Goal: Task Accomplishment & Management: Manage account settings

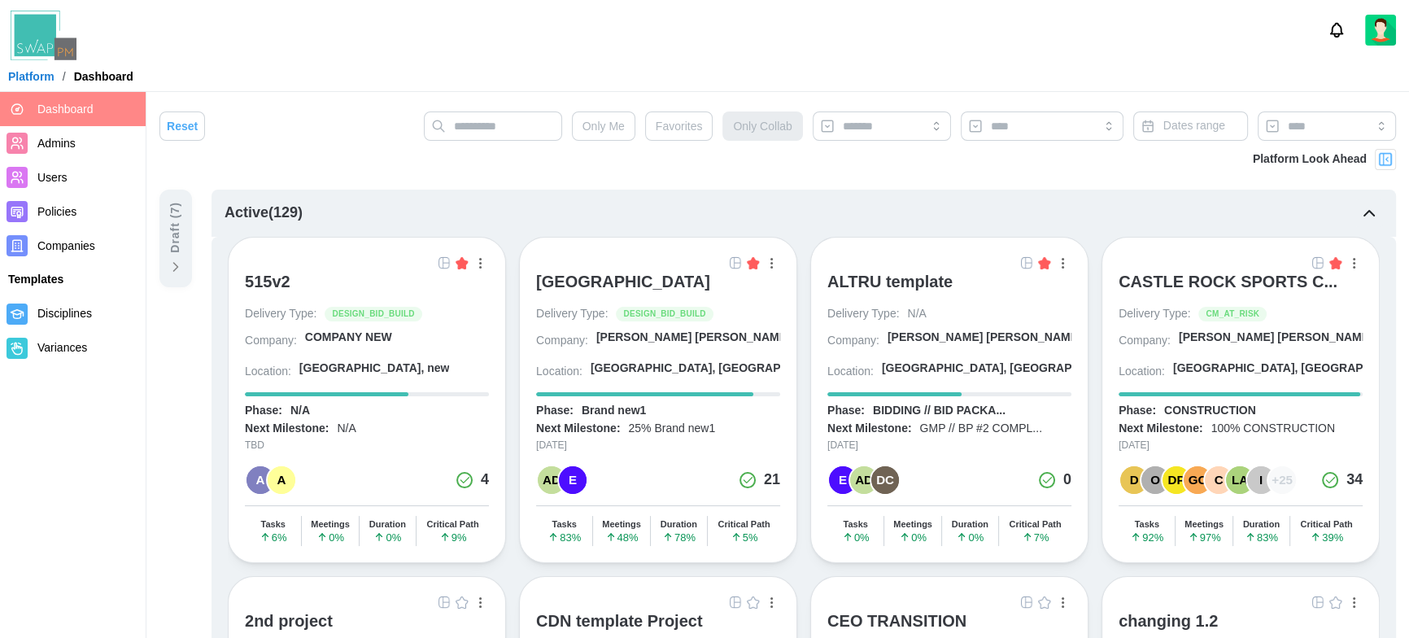
click at [1389, 159] on img at bounding box center [1386, 159] width 16 height 16
click at [1391, 158] on img at bounding box center [1386, 159] width 16 height 16
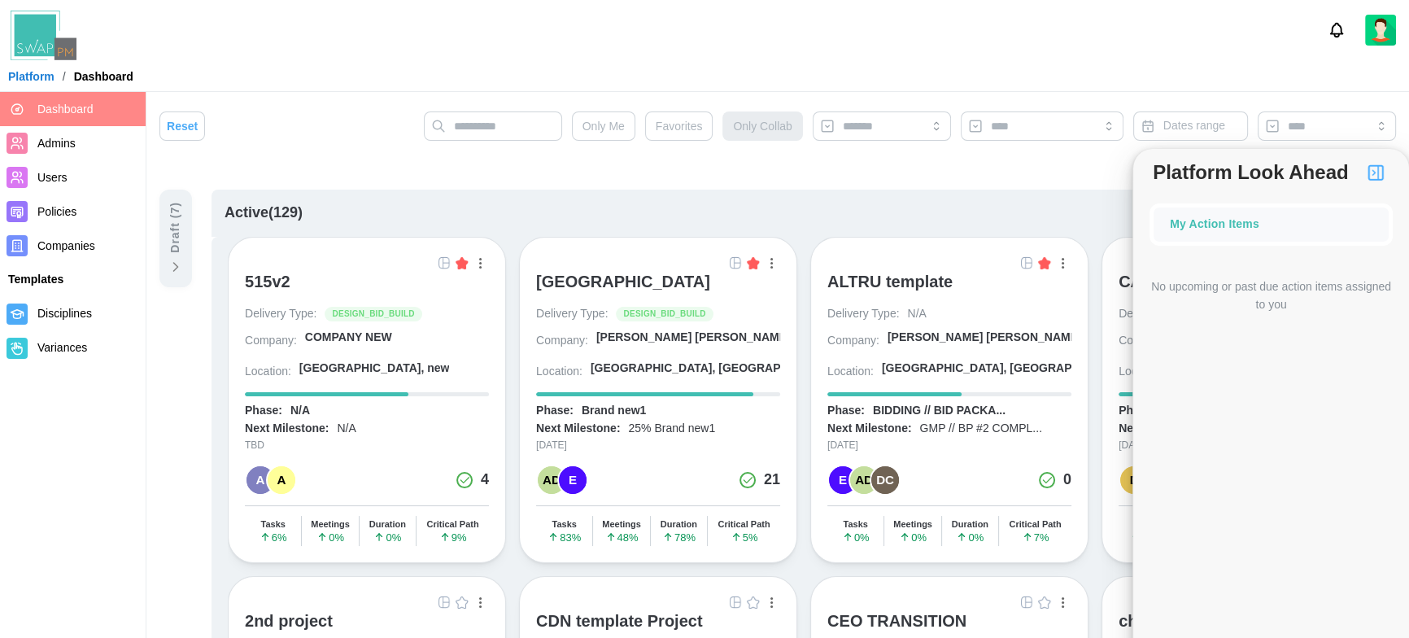
click at [758, 164] on div "Platform Look Ahead" at bounding box center [777, 169] width 1237 height 41
click at [645, 279] on div "[GEOGRAPHIC_DATA]" at bounding box center [623, 282] width 174 height 20
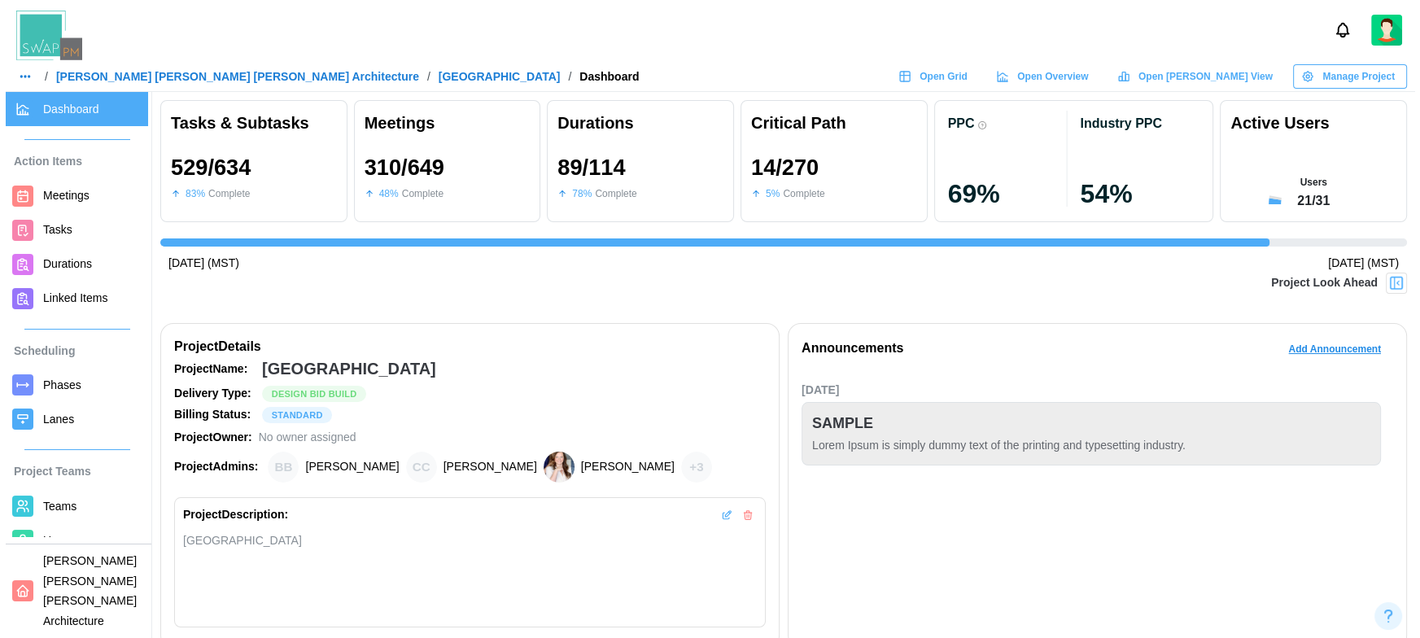
scroll to position [0, 13535]
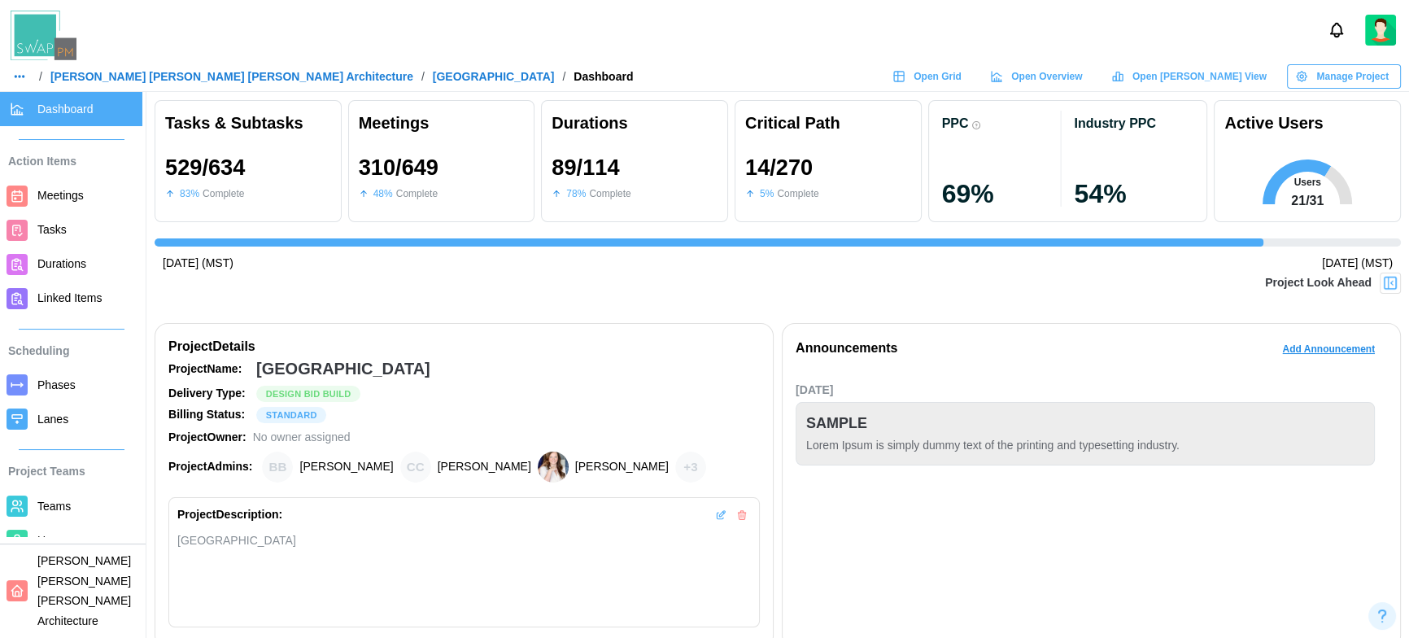
click at [1391, 281] on img at bounding box center [1390, 283] width 16 height 16
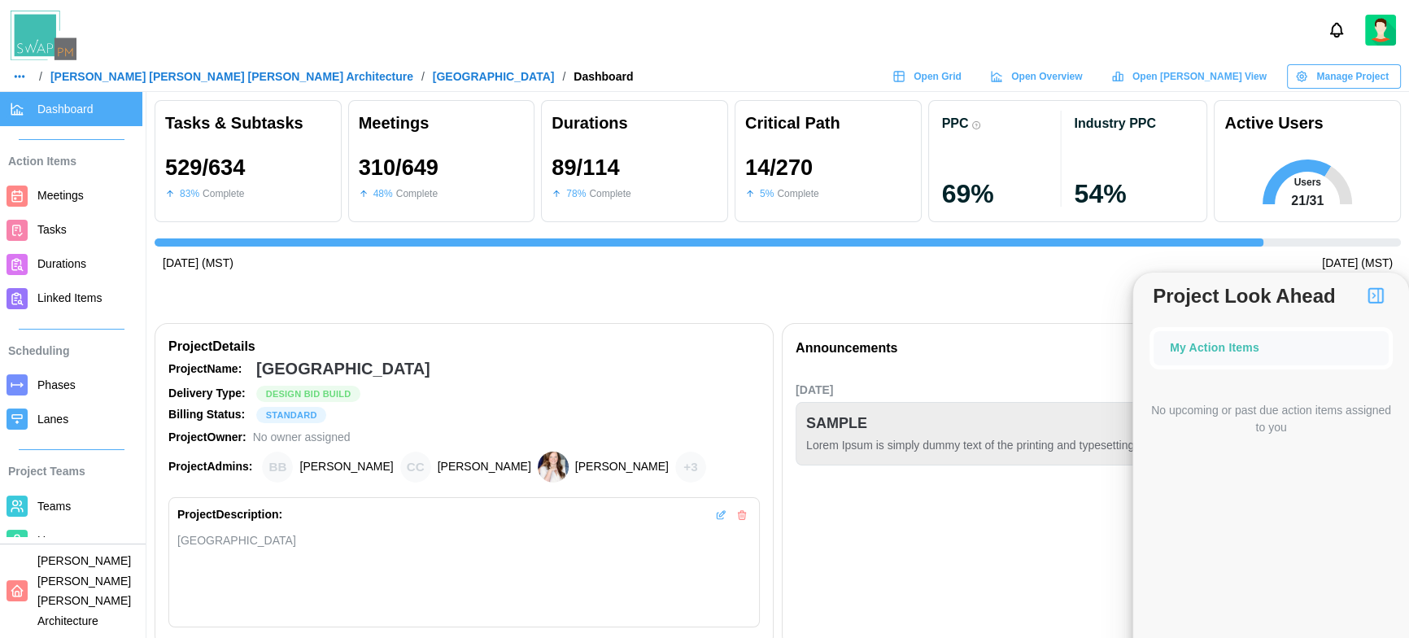
click at [990, 301] on div "Project Look Ahead" at bounding box center [778, 293] width 1247 height 41
click at [71, 501] on span "Teams" at bounding box center [86, 506] width 98 height 20
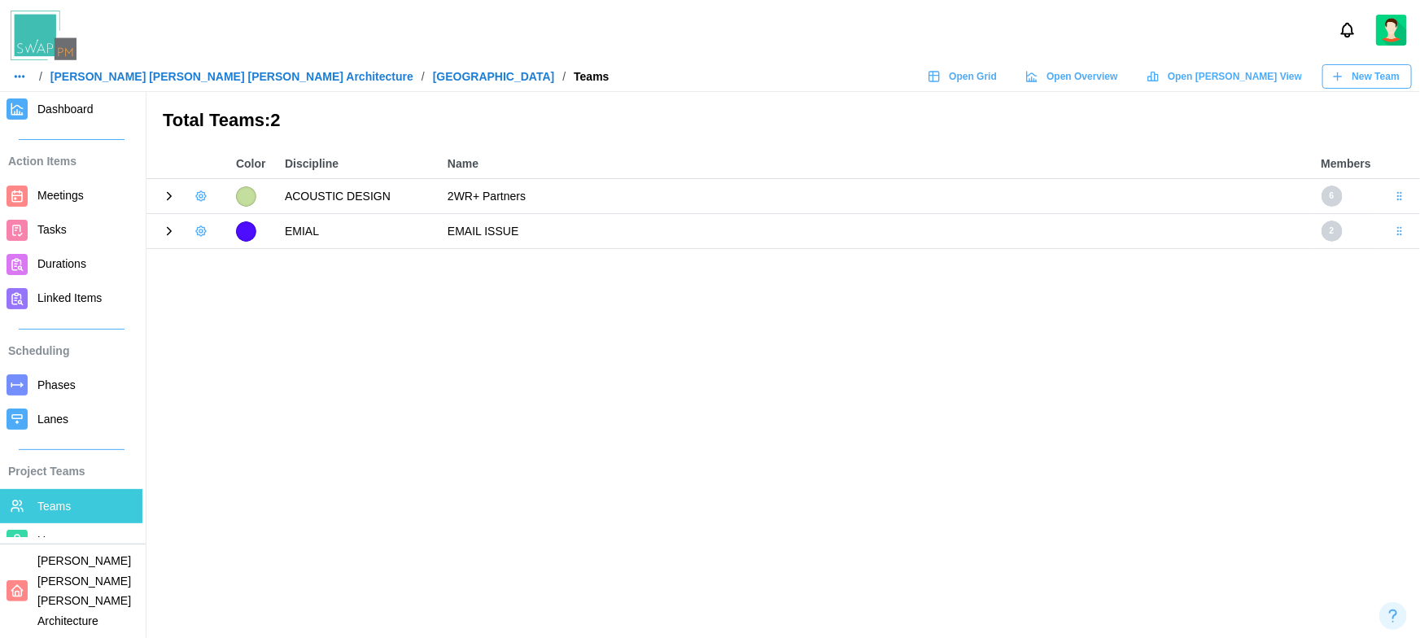
click at [170, 234] on icon at bounding box center [169, 231] width 15 height 15
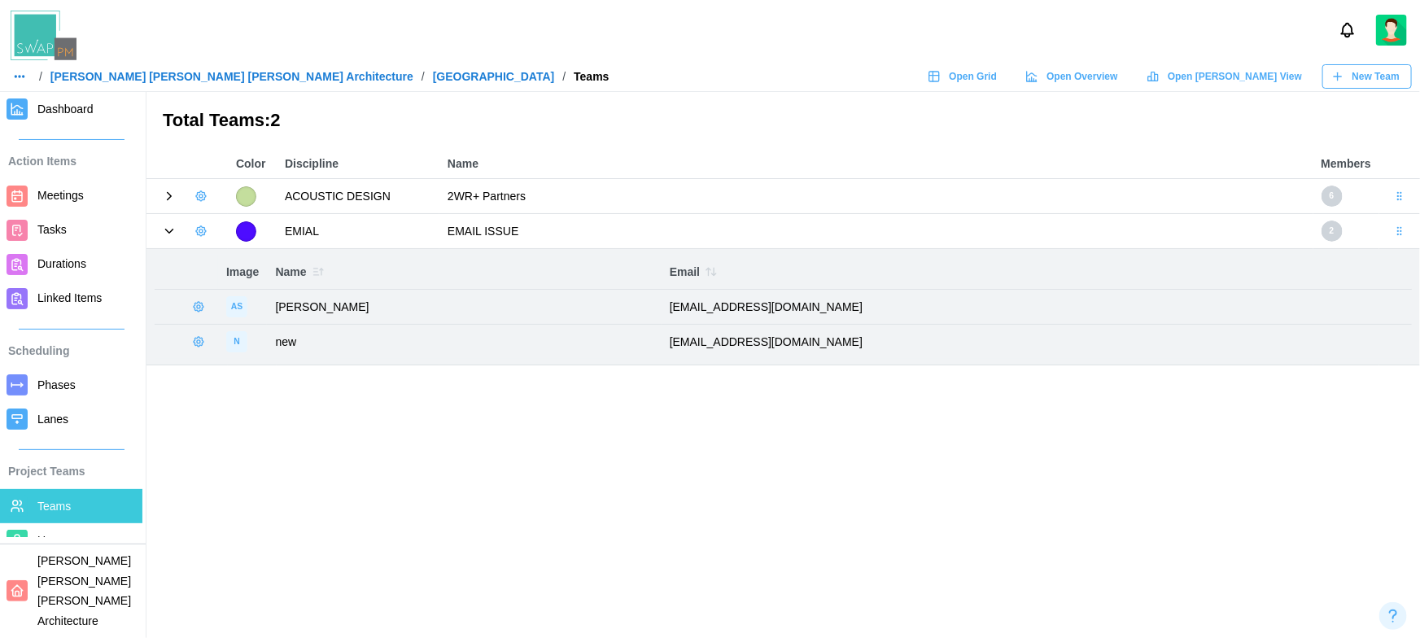
click at [164, 194] on icon at bounding box center [169, 196] width 15 height 15
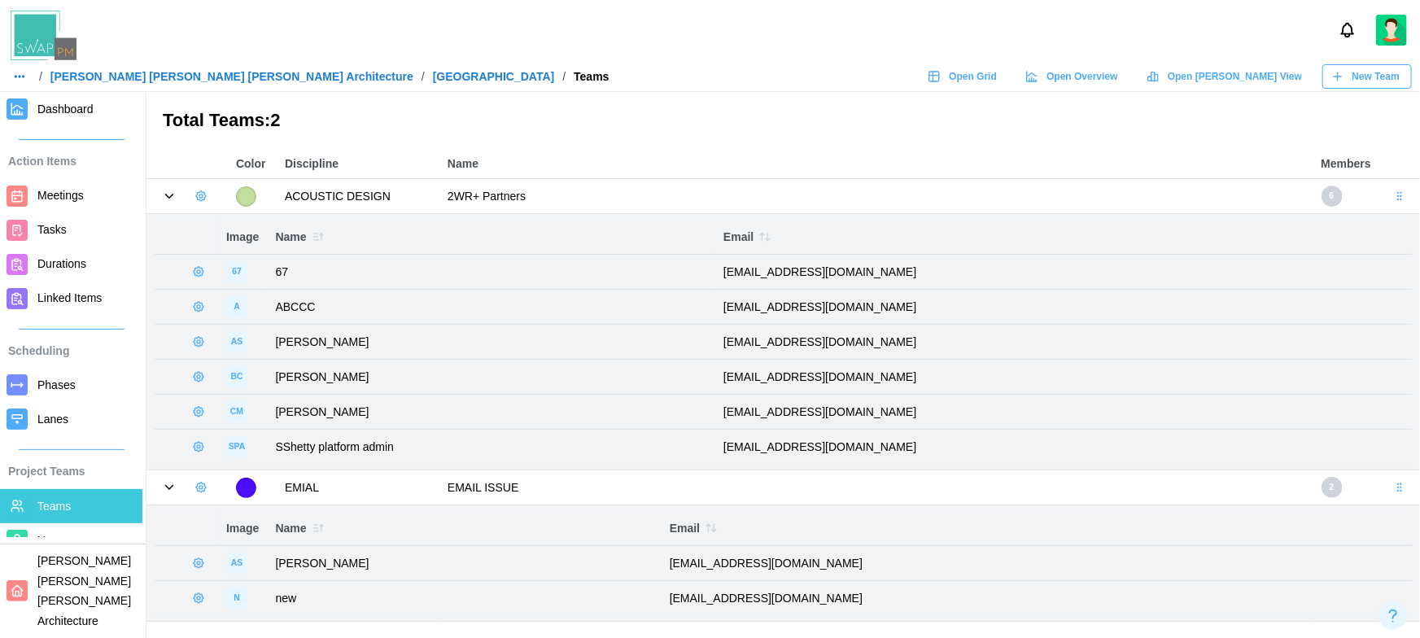
click at [199, 486] on icon "button" at bounding box center [200, 487] width 3 height 3
click at [235, 520] on div "Add User" at bounding box center [256, 520] width 60 height 13
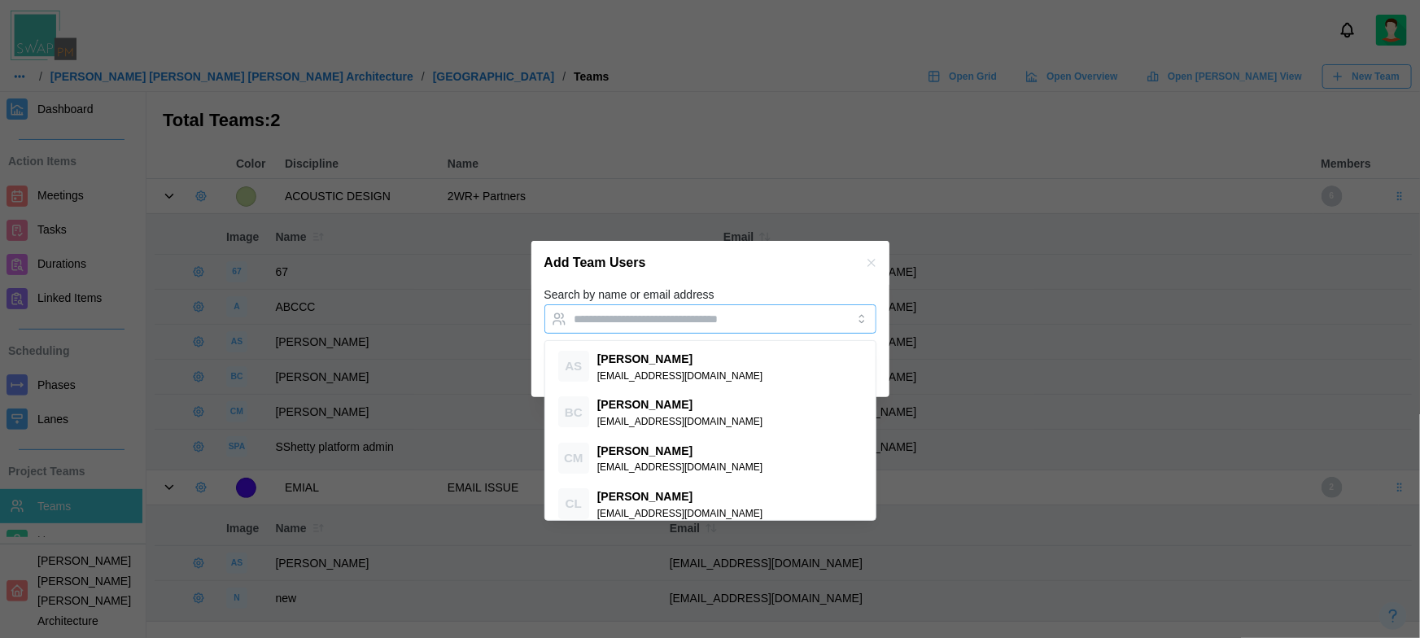
click at [679, 319] on input "Search by name or email address" at bounding box center [695, 318] width 242 height 13
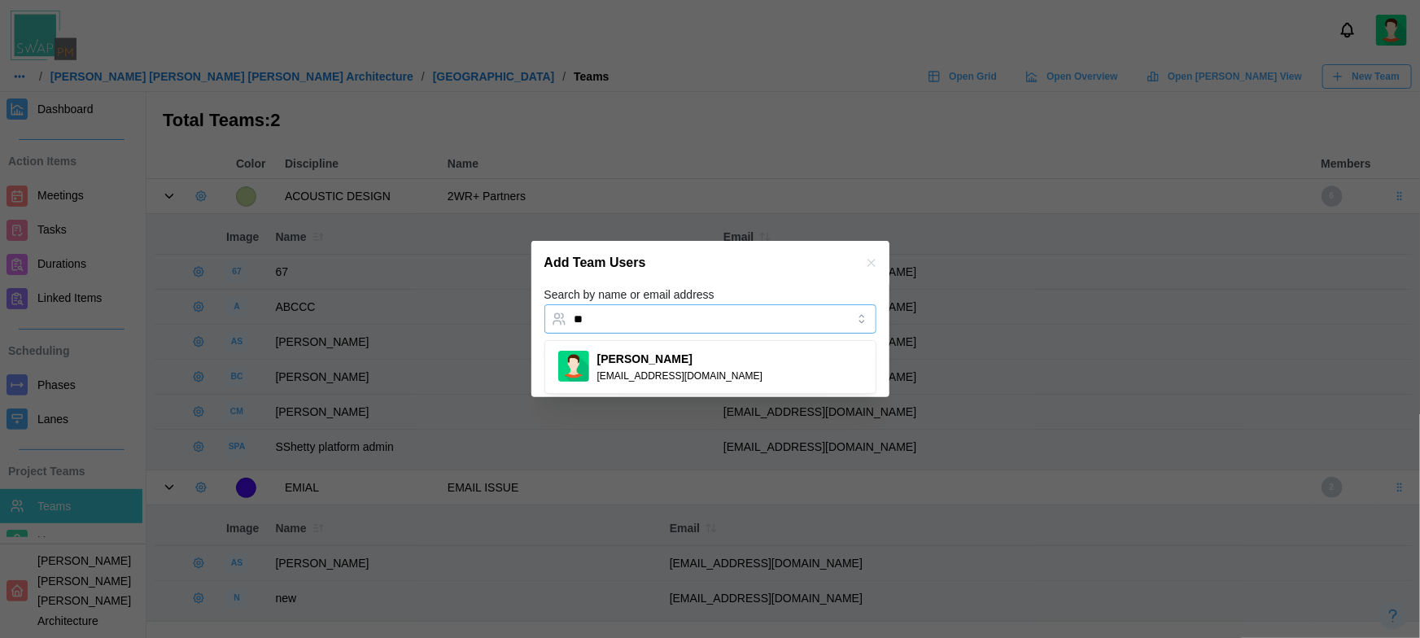
type input "***"
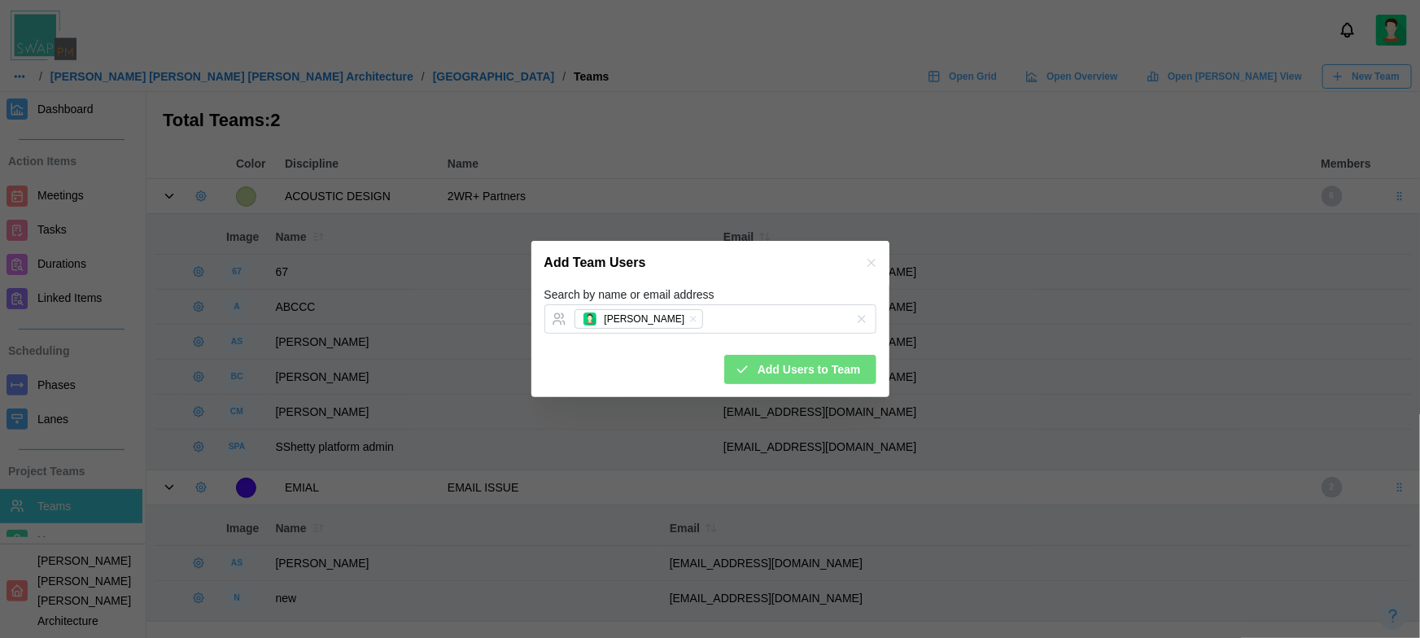
click at [806, 276] on div "Add Team Users" at bounding box center [710, 263] width 358 height 44
click at [843, 374] on span "Add Users to Team" at bounding box center [809, 370] width 103 height 28
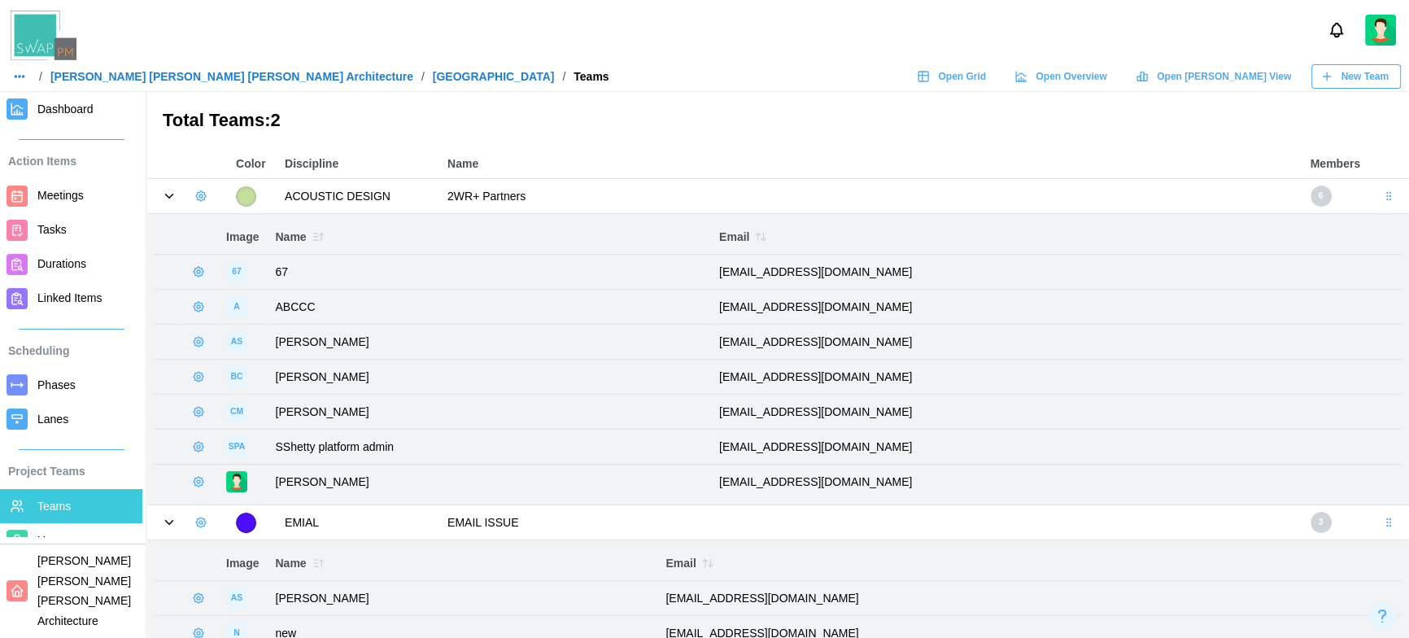
click at [67, 190] on span "Meetings" at bounding box center [60, 195] width 46 height 13
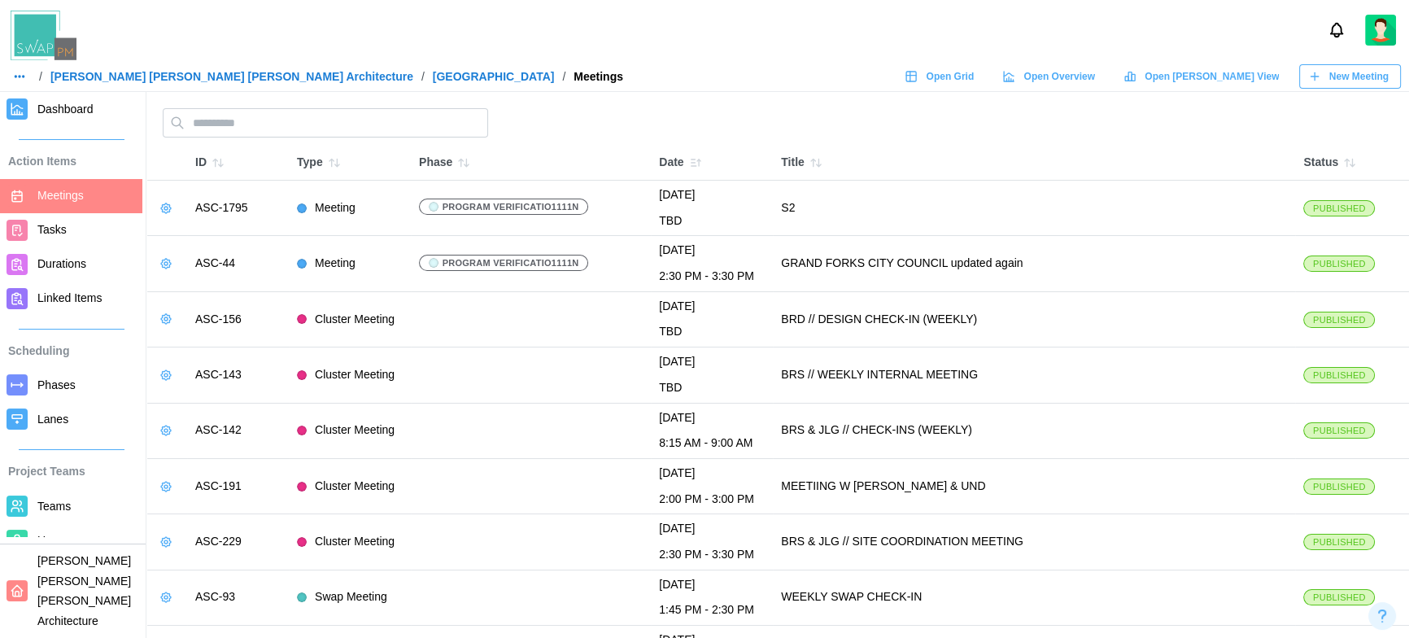
click at [166, 208] on icon "button" at bounding box center [165, 208] width 13 height 13
click at [218, 236] on div "Edit Meeting" at bounding box center [226, 240] width 76 height 13
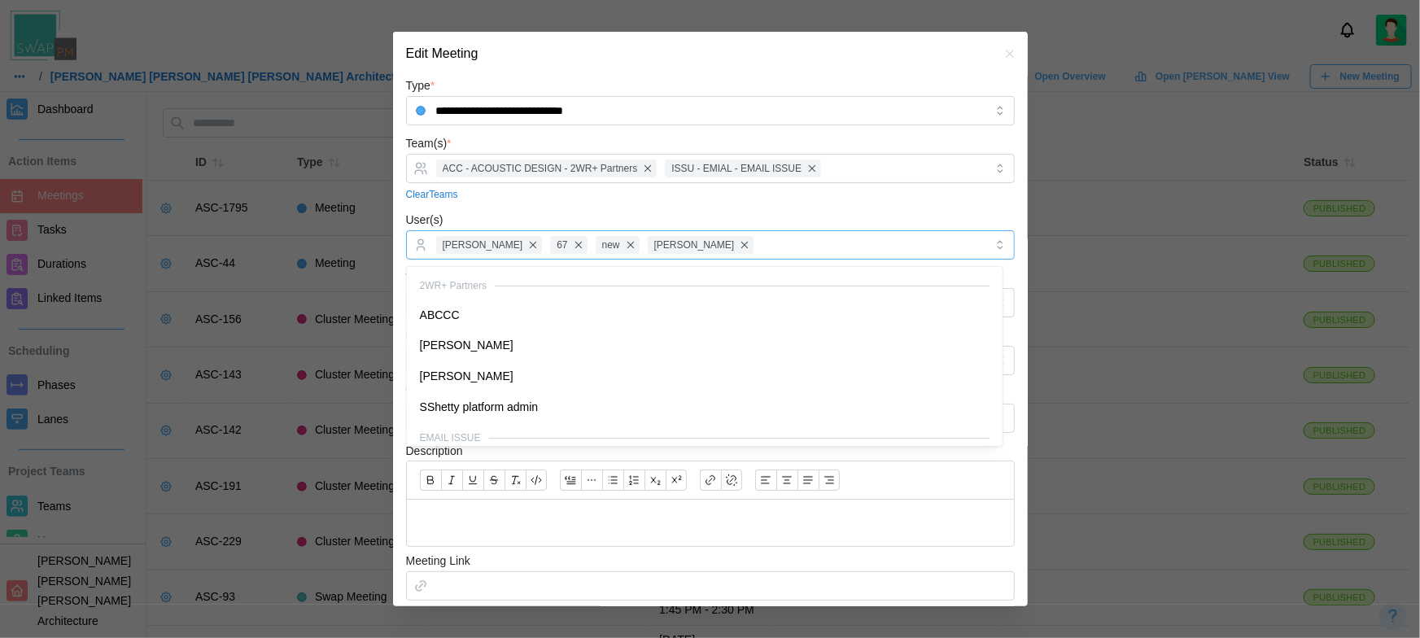
click at [771, 251] on div "Amanda Spear 67 new Amanda Spear" at bounding box center [708, 245] width 552 height 28
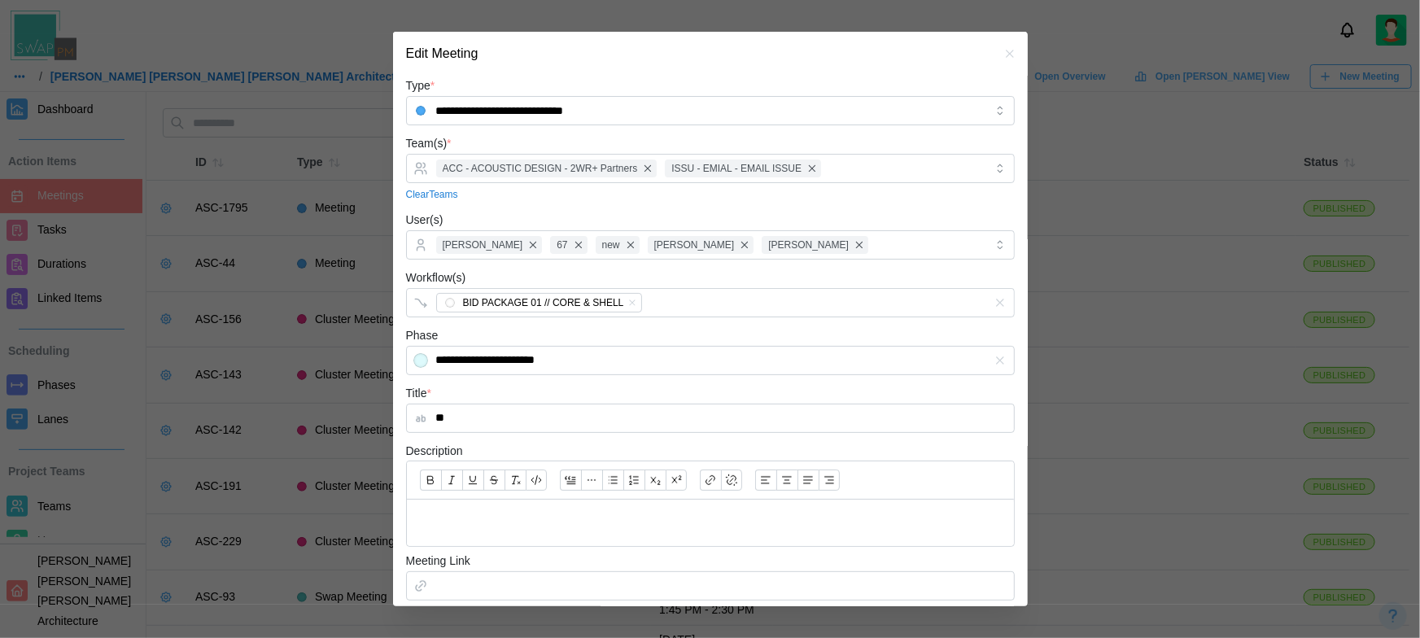
click at [839, 225] on div "User(s) Amanda Spear 67 new Amanda Spear Zulqarnain Khalil" at bounding box center [710, 235] width 609 height 50
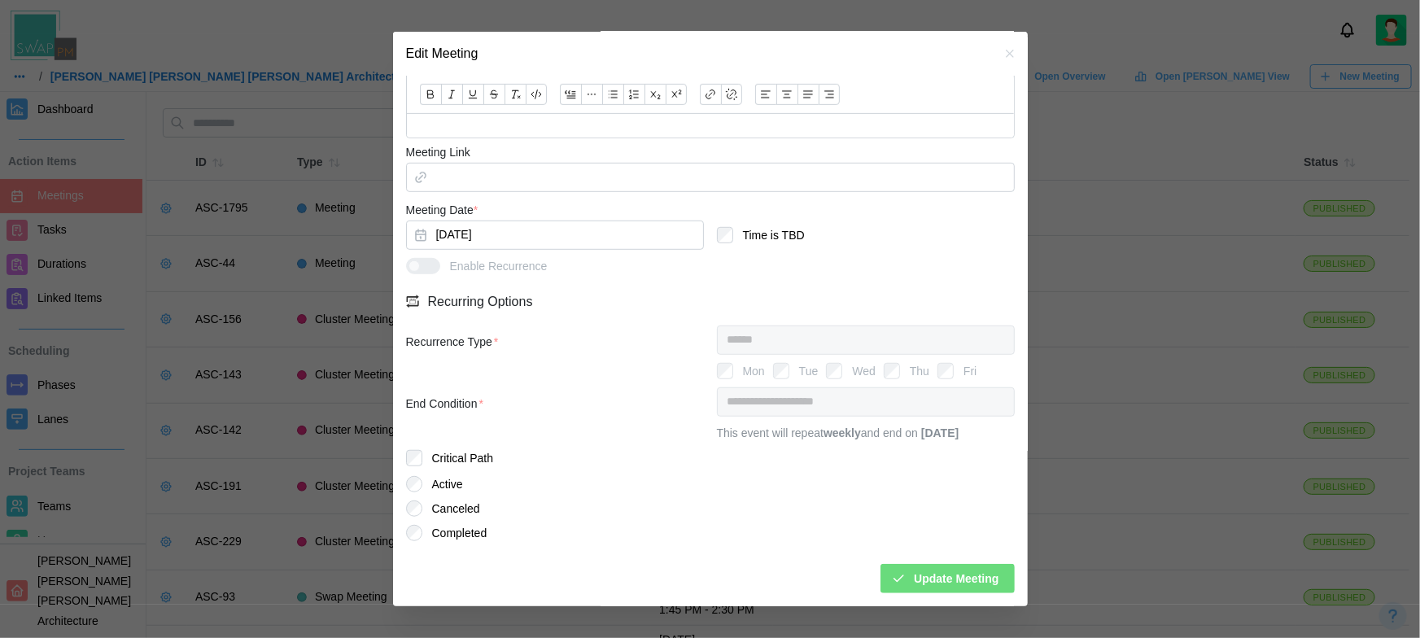
click at [931, 582] on span "Update Meeting" at bounding box center [956, 579] width 85 height 28
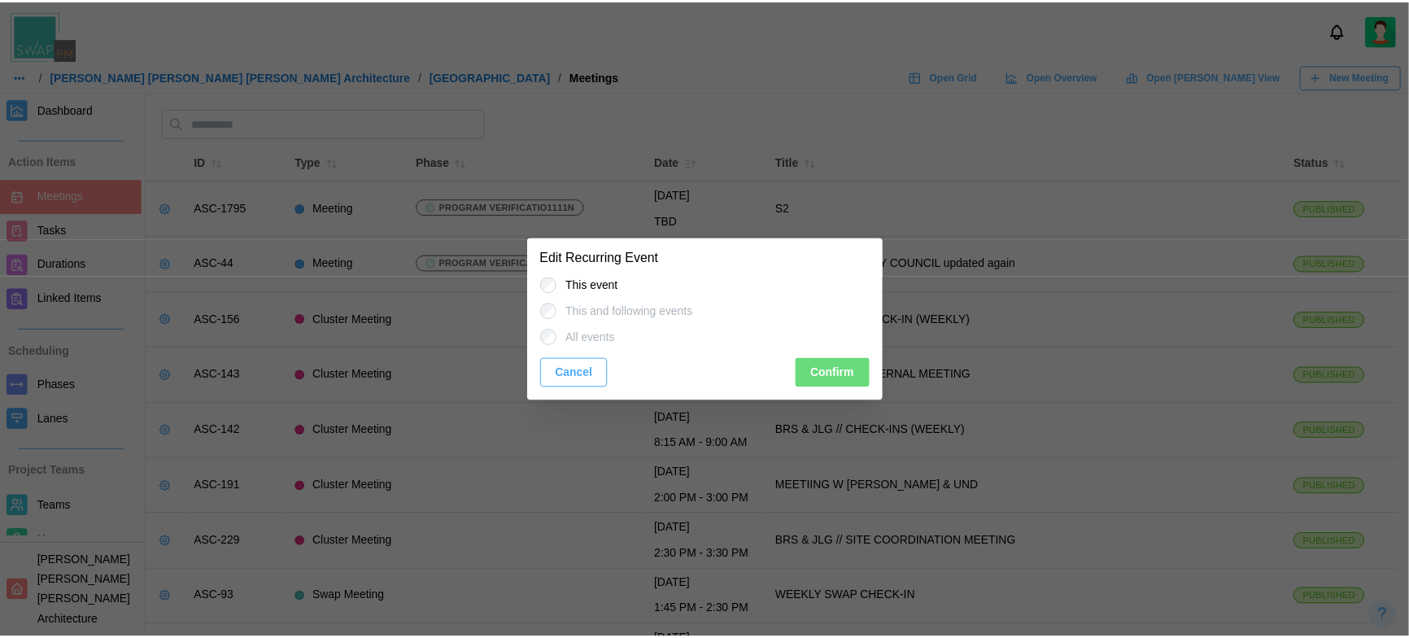
scroll to position [0, 0]
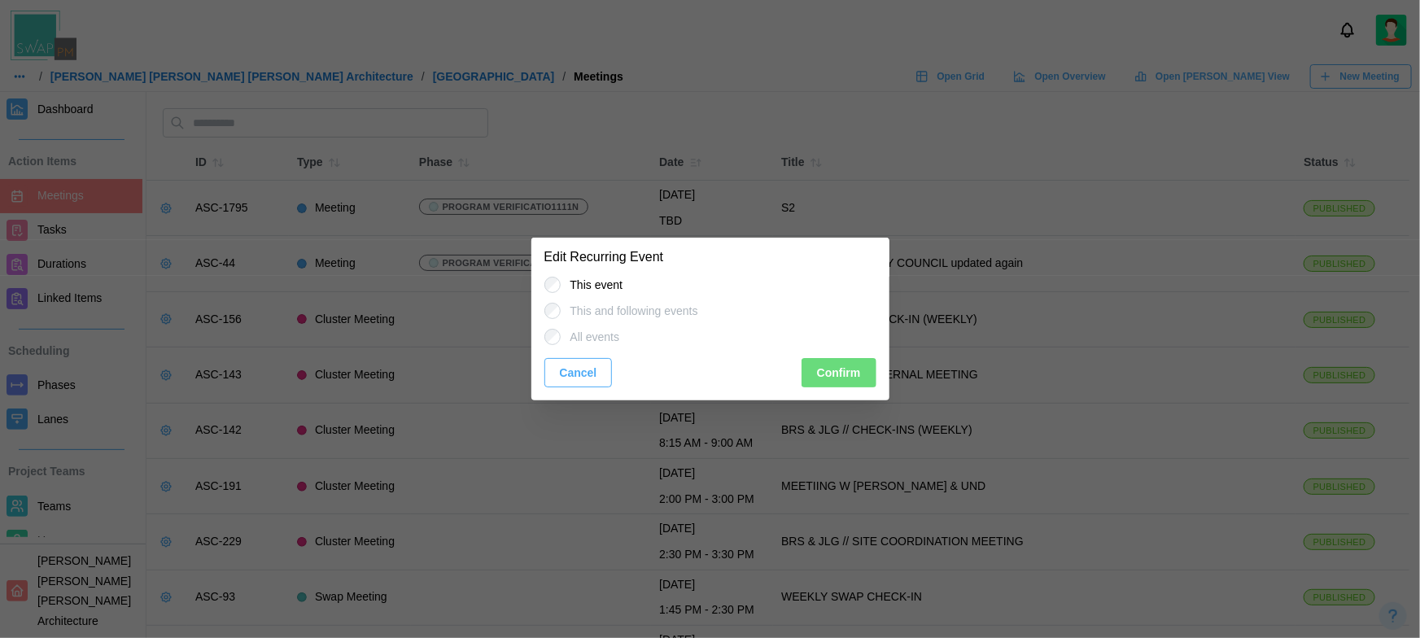
click at [852, 376] on span "Confirm" at bounding box center [839, 373] width 44 height 28
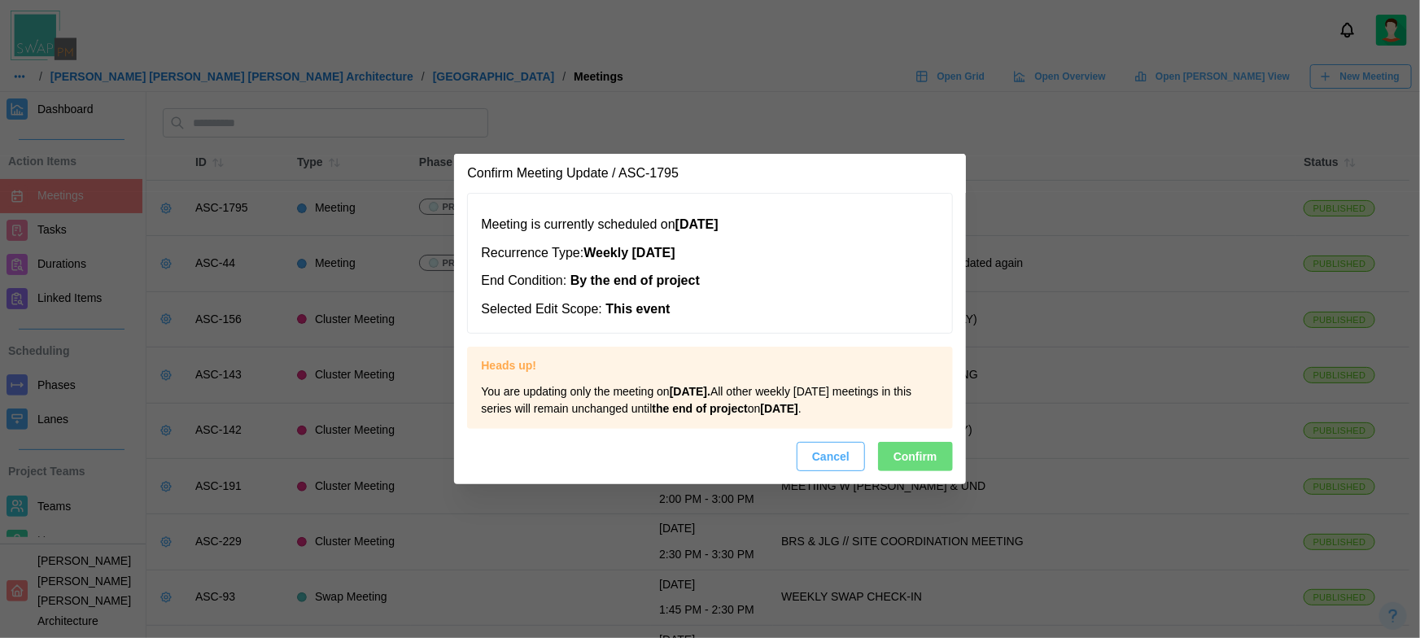
click at [891, 465] on button "Confirm" at bounding box center [915, 456] width 75 height 29
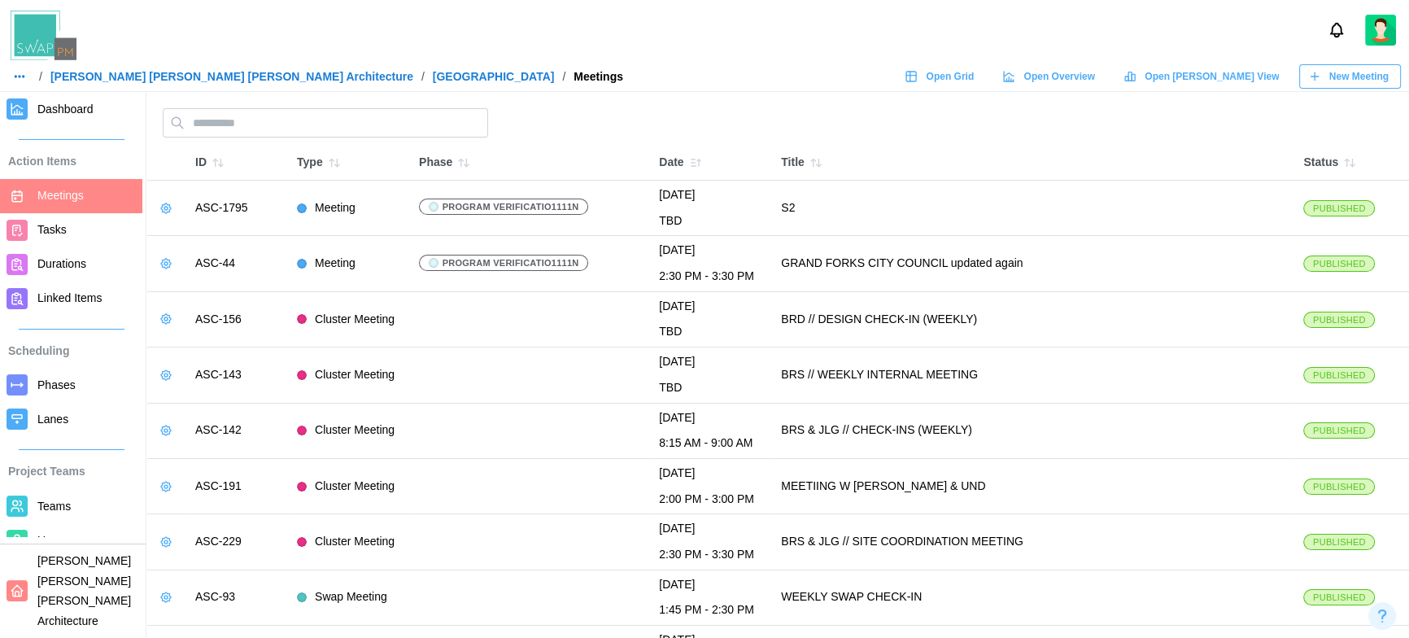
click at [76, 107] on span "Dashboard" at bounding box center [65, 109] width 56 height 13
click at [1346, 69] on span "New Meeting" at bounding box center [1359, 76] width 59 height 23
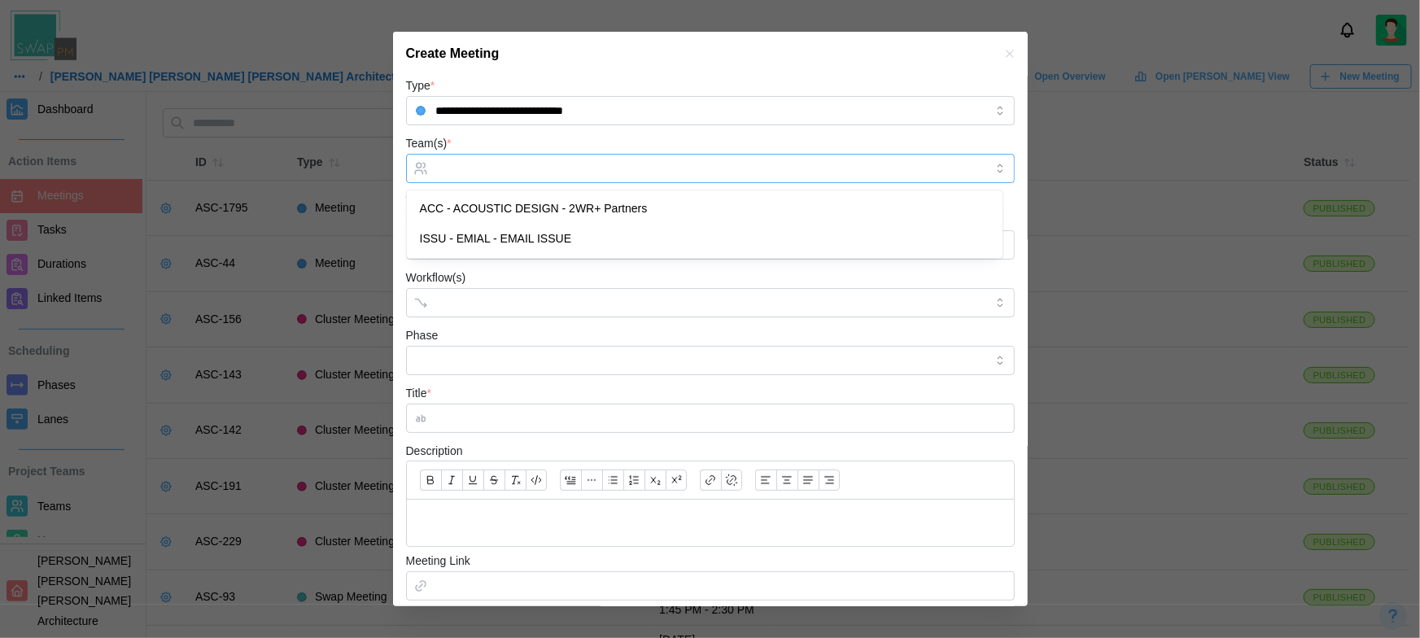
click at [481, 172] on input "Team(s) *" at bounding box center [710, 168] width 548 height 13
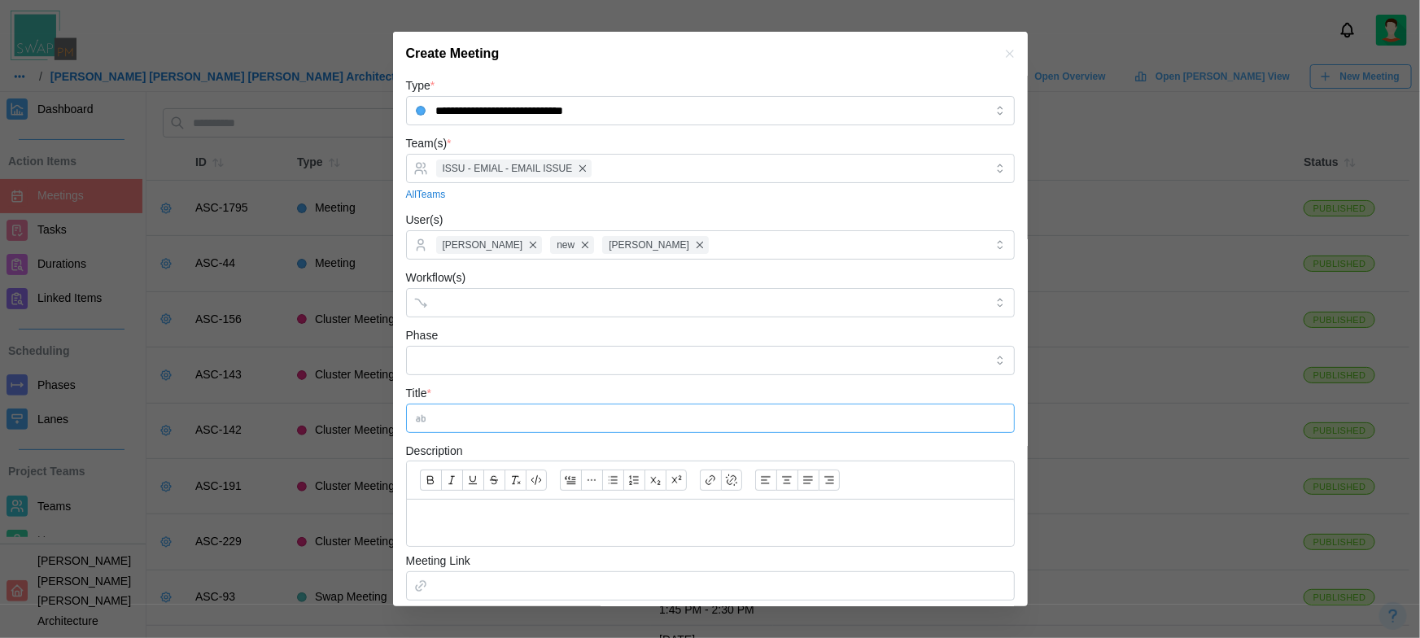
click at [634, 416] on input "Title *" at bounding box center [710, 418] width 609 height 29
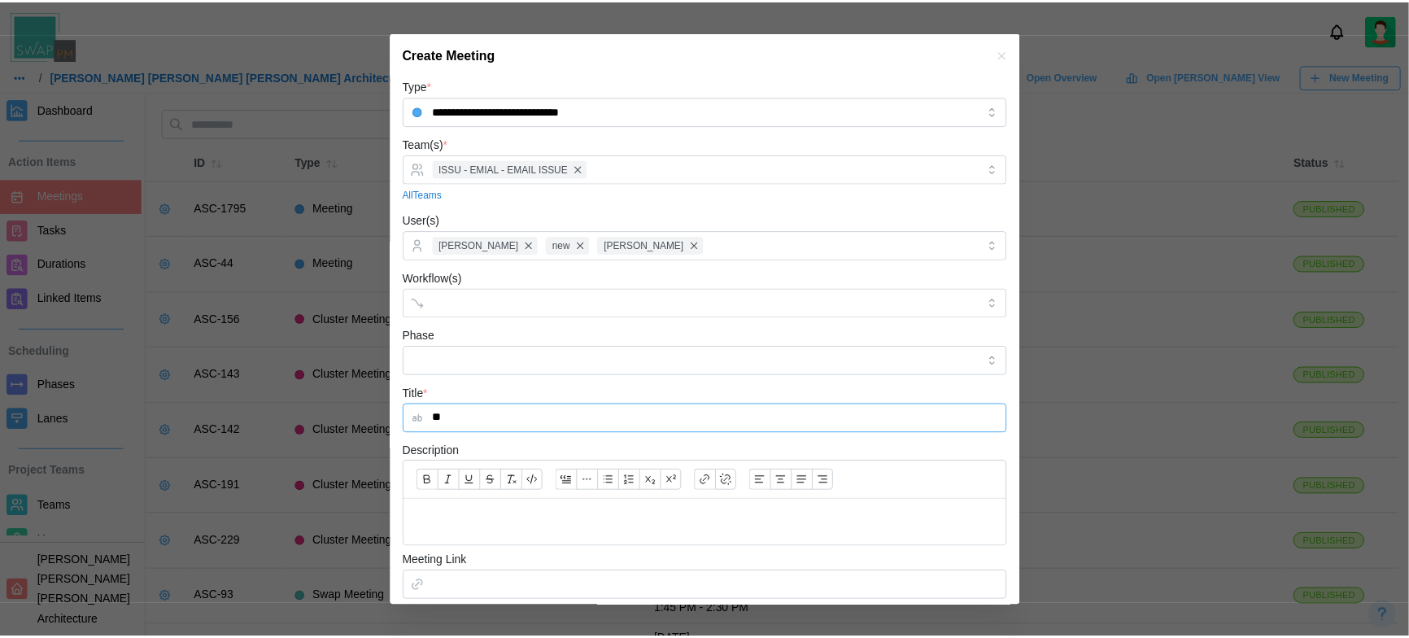
scroll to position [181, 0]
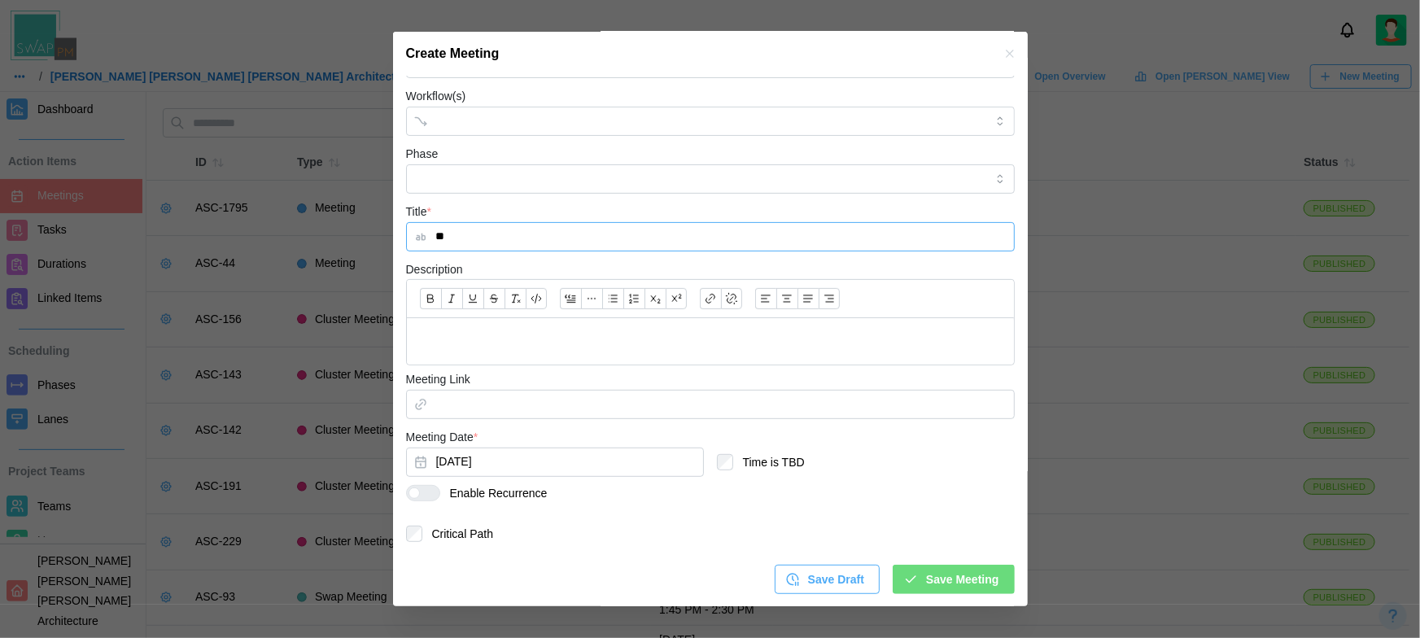
type input "**"
click at [542, 462] on button "Aug 26, 2025" at bounding box center [555, 462] width 298 height 29
click at [608, 578] on div "Save Draft Save Meeting" at bounding box center [710, 573] width 609 height 42
click at [906, 570] on div "Save Meeting" at bounding box center [950, 579] width 95 height 28
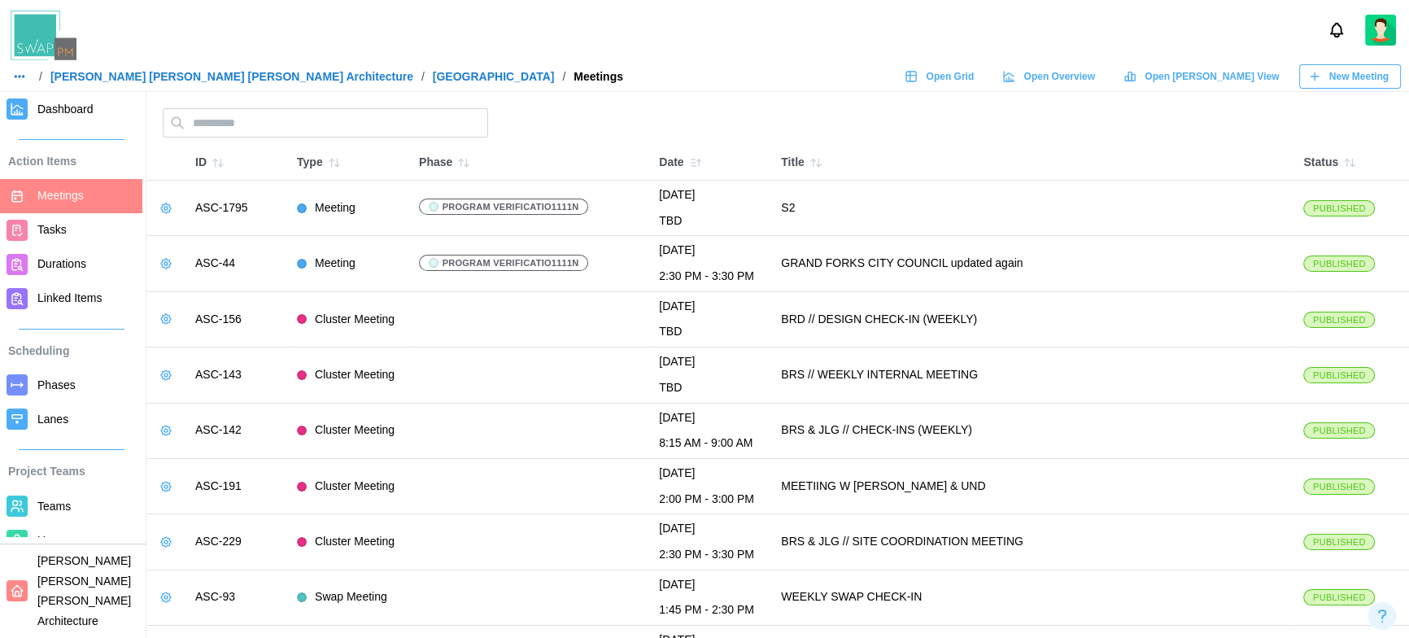
click at [63, 117] on span "Dashboard" at bounding box center [86, 109] width 98 height 20
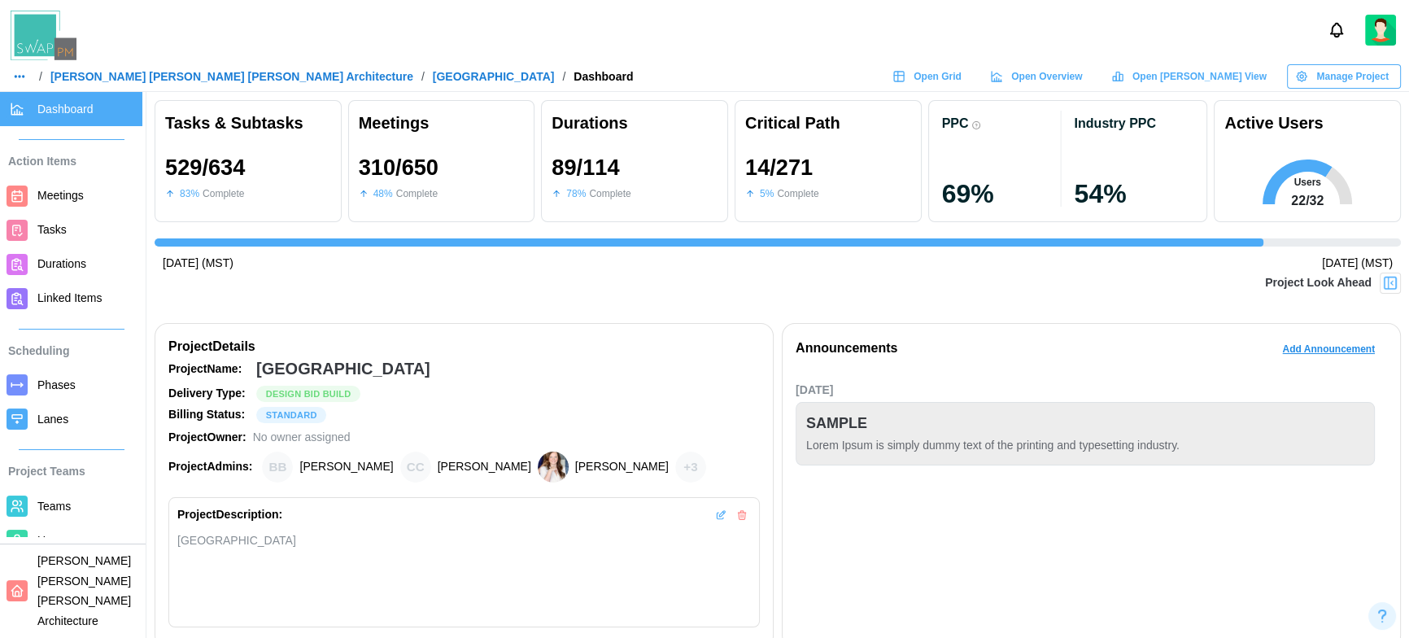
click at [1397, 284] on img at bounding box center [1390, 283] width 16 height 16
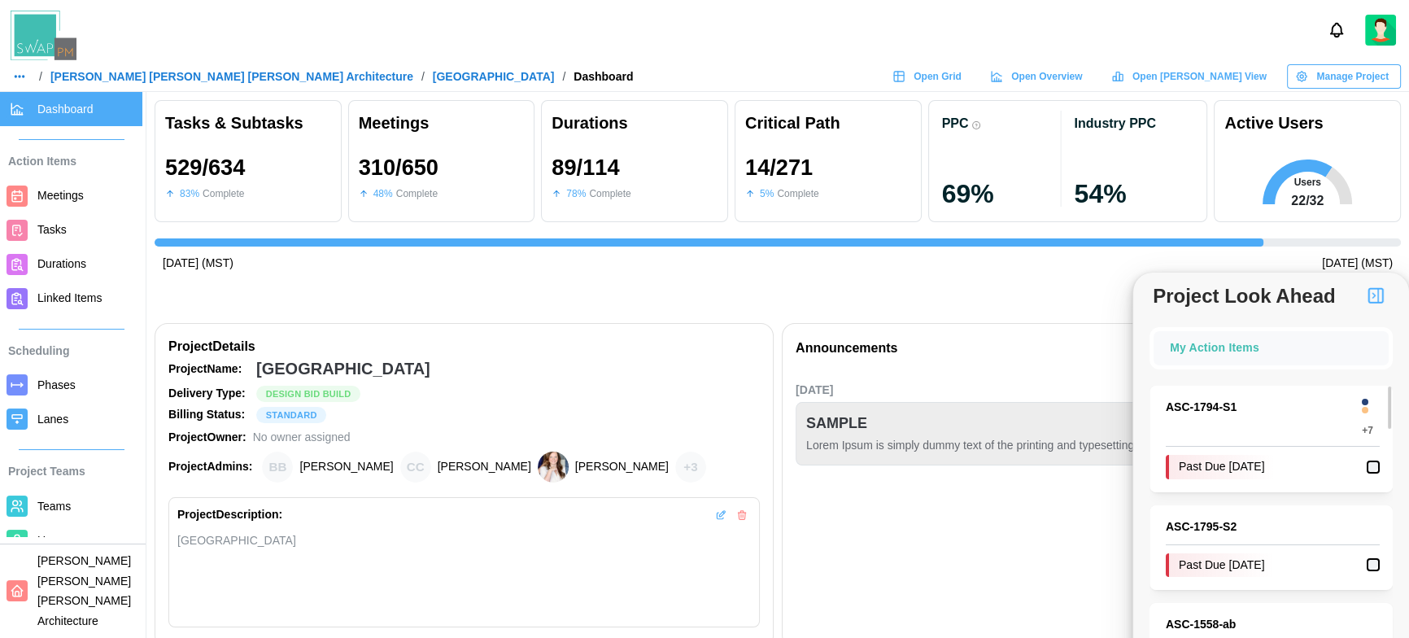
click at [1207, 404] on link "ASC - 1794 - S1" at bounding box center [1257, 408] width 183 height 18
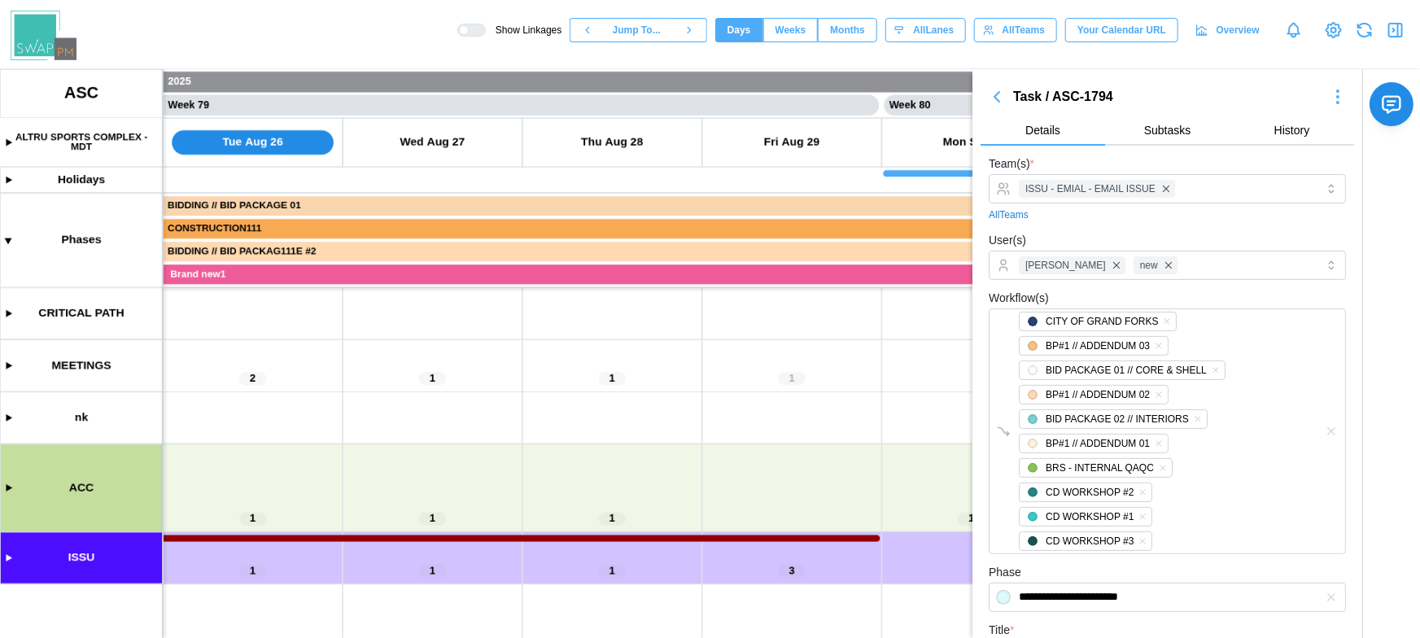
click at [991, 101] on icon "button" at bounding box center [997, 97] width 20 height 20
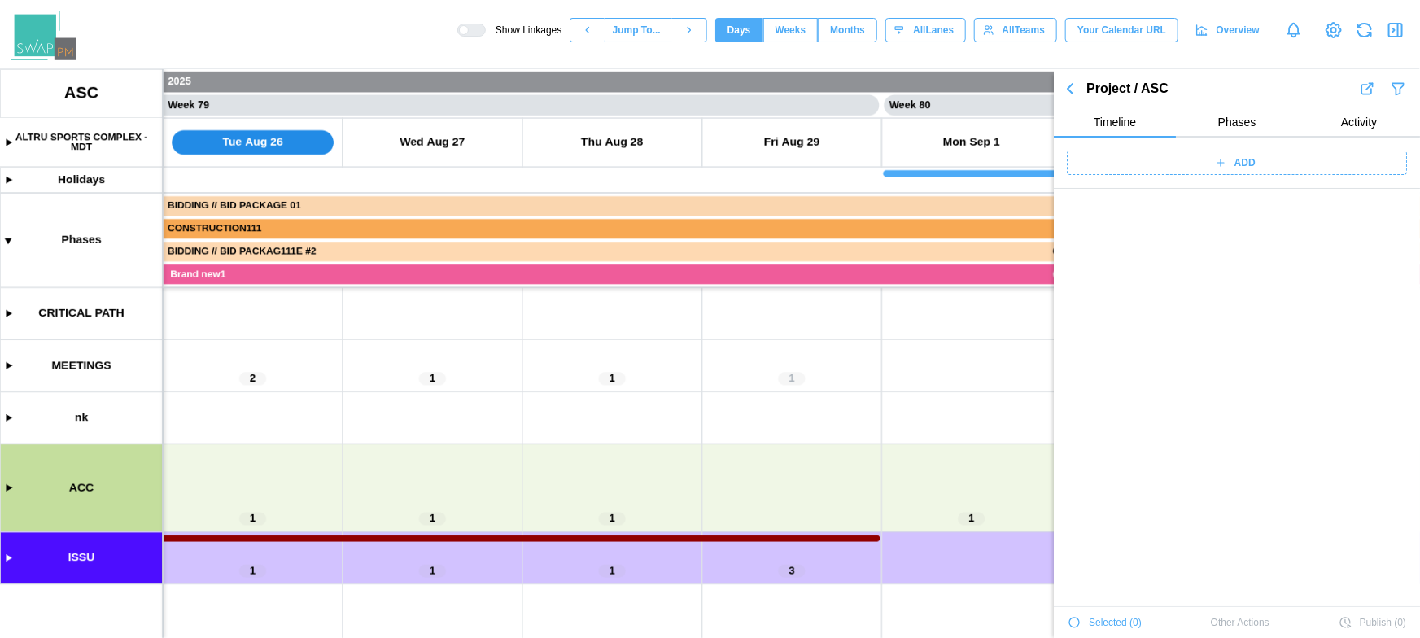
scroll to position [56987, 0]
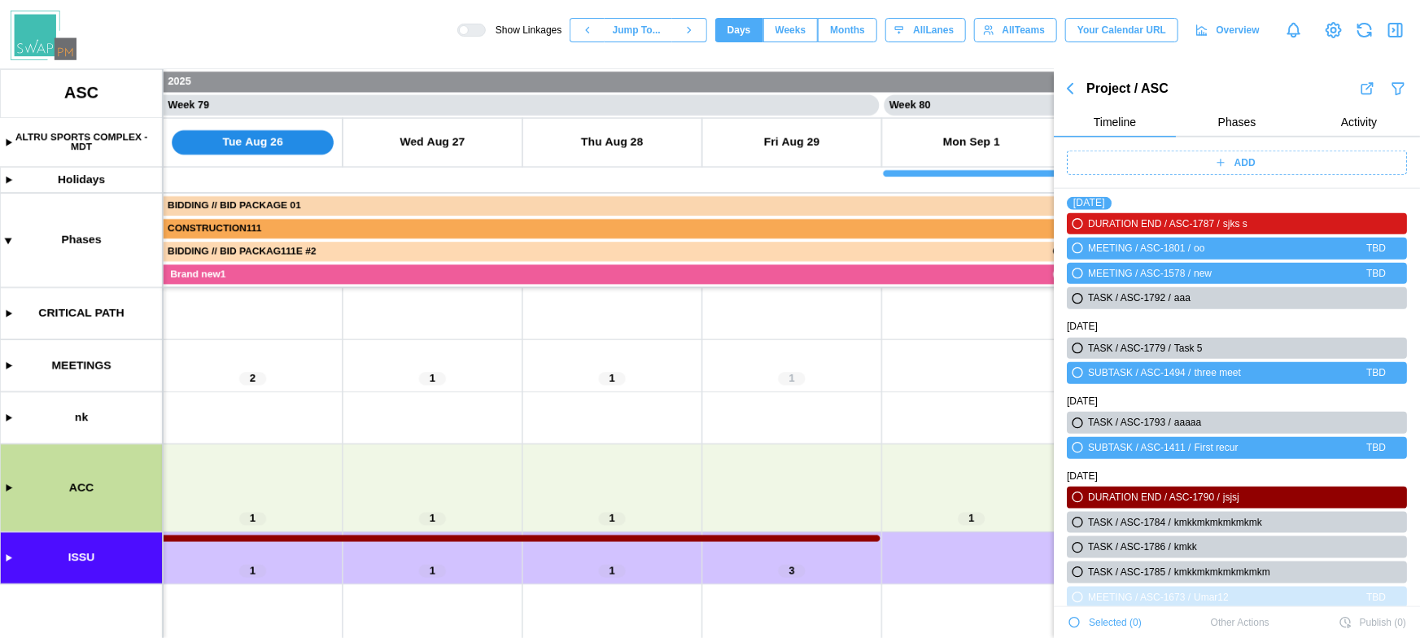
click at [1067, 94] on icon "button" at bounding box center [1070, 89] width 20 height 20
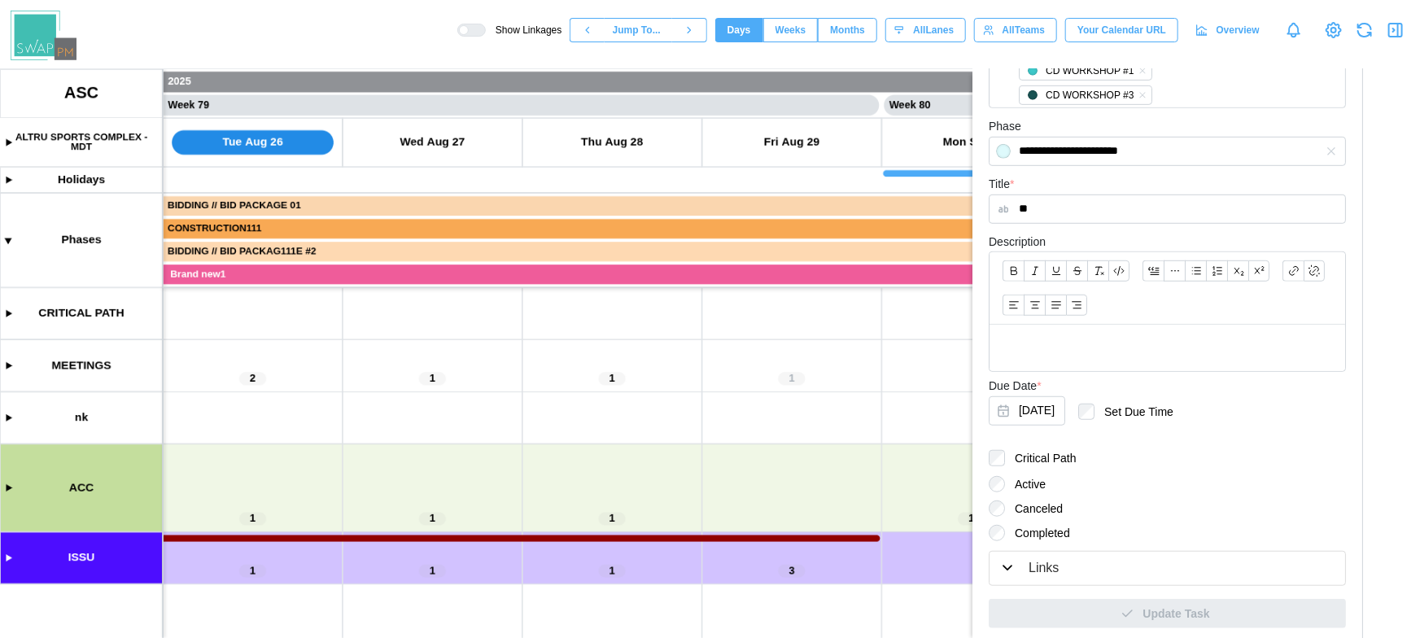
scroll to position [0, 0]
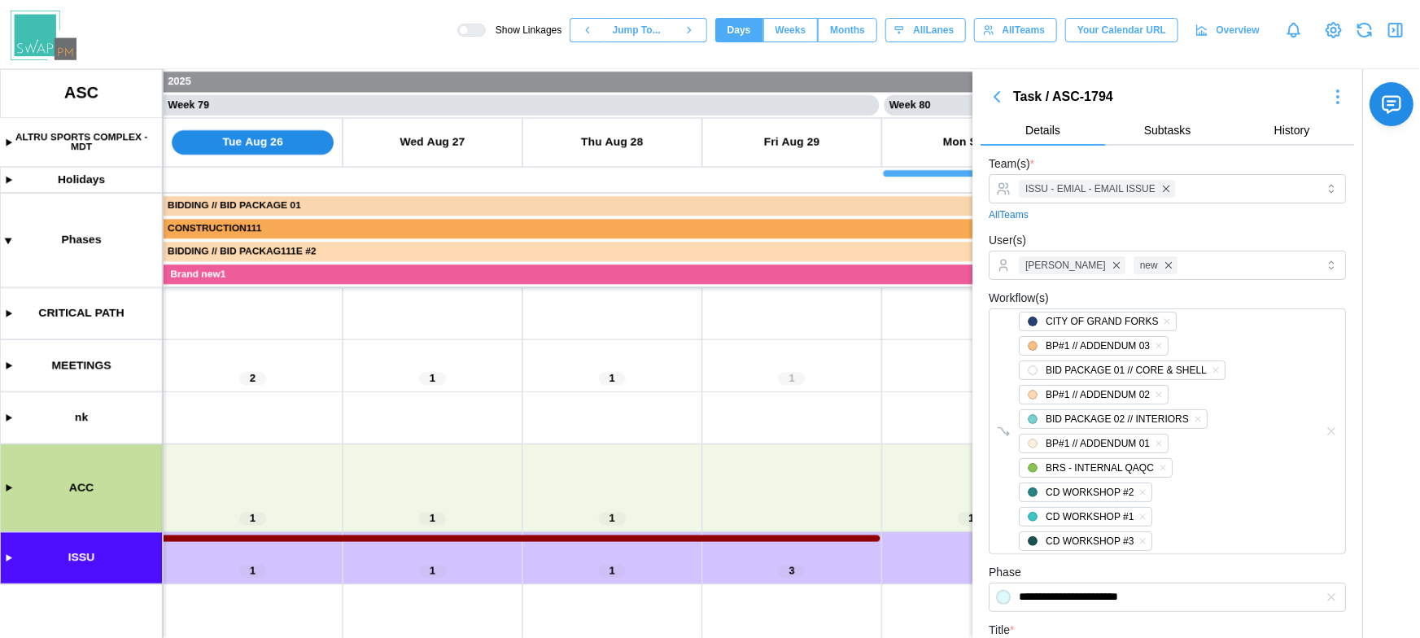
click at [994, 100] on icon "button" at bounding box center [997, 97] width 20 height 20
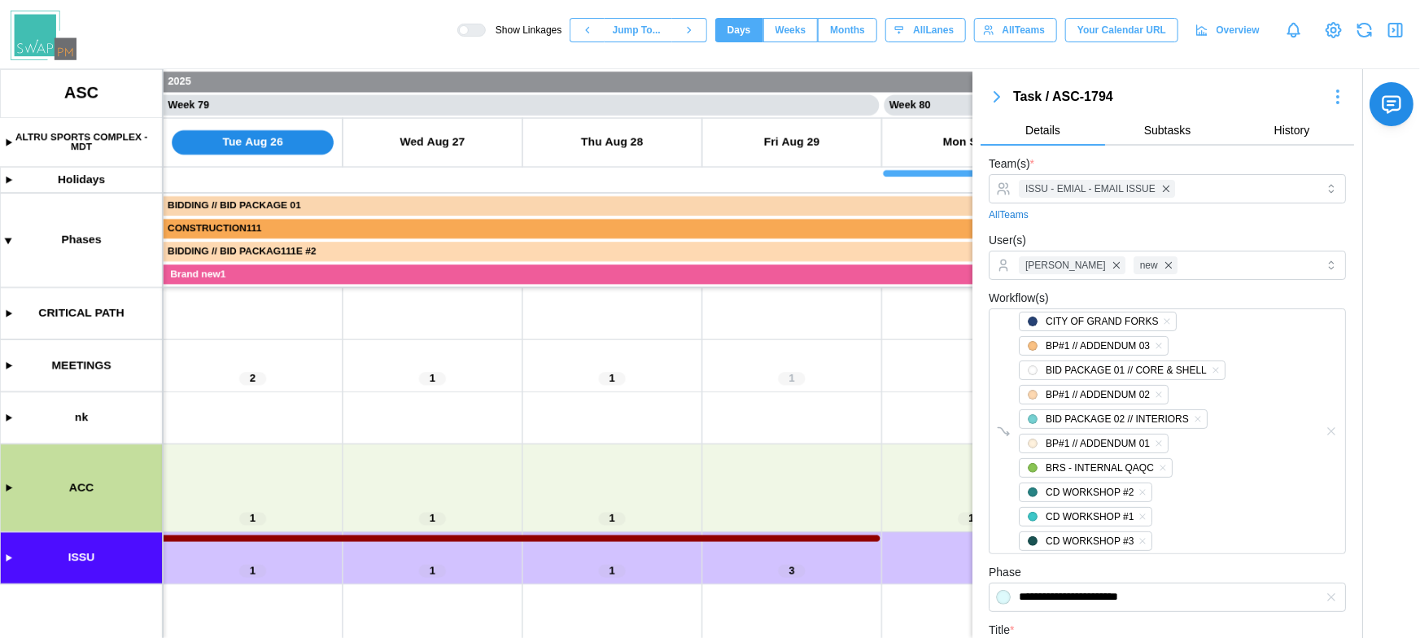
click at [994, 100] on icon "button" at bounding box center [997, 97] width 20 height 20
